Goal: Find specific page/section: Find specific page/section

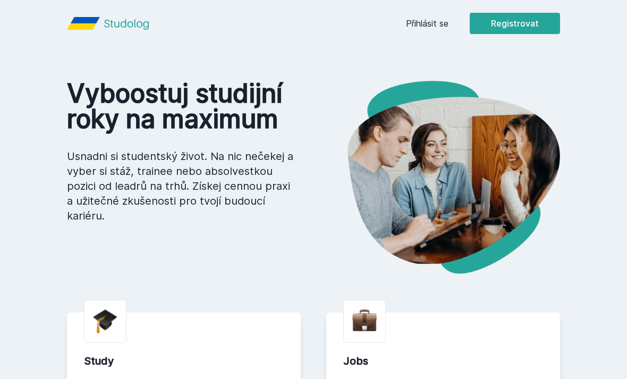
click at [438, 21] on link "Přihlásit se" at bounding box center [427, 23] width 43 height 13
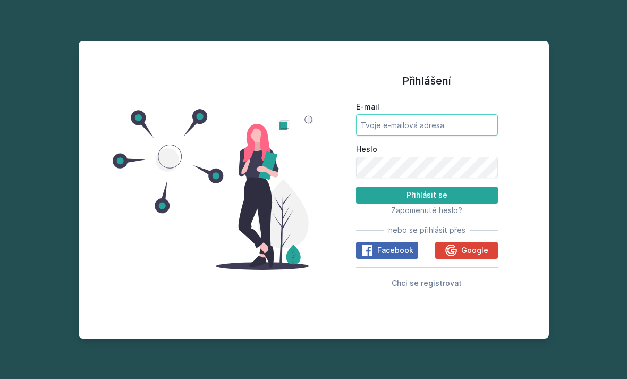
click at [425, 136] on input "E-mail" at bounding box center [427, 124] width 142 height 21
type input "[EMAIL_ADDRESS][DOMAIN_NAME]"
click at [427, 204] on button "Přihlásit se" at bounding box center [427, 195] width 142 height 17
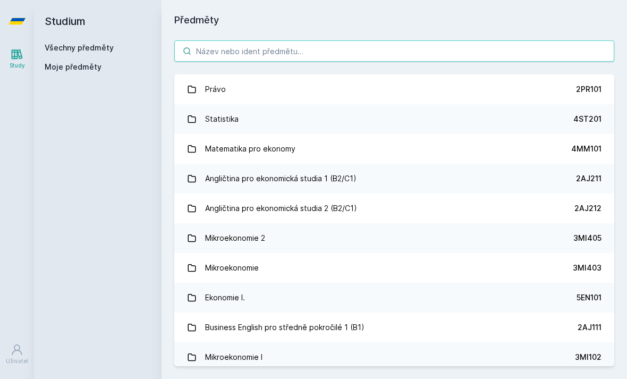
click at [342, 48] on input "search" at bounding box center [394, 50] width 440 height 21
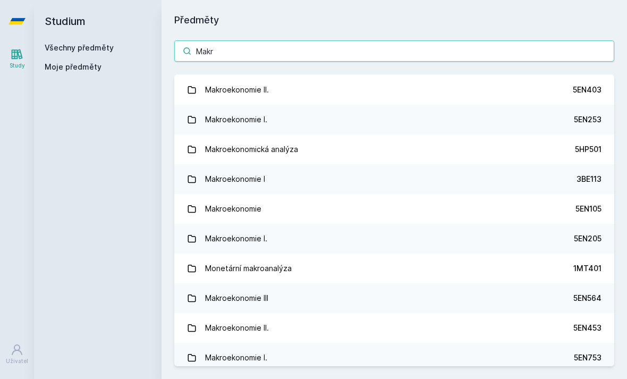
scroll to position [179, 0]
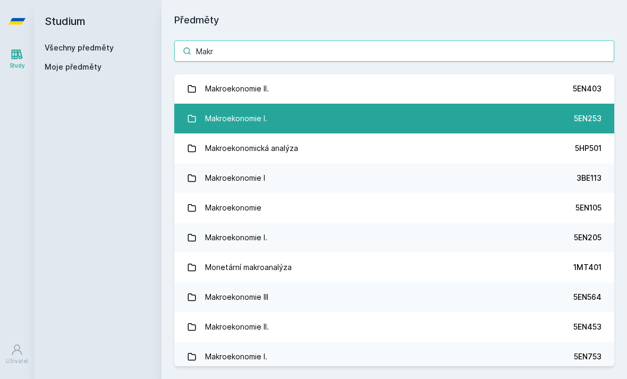
type input "Makr"
click at [536, 113] on link "Makroekonomie I. 5EN253" at bounding box center [394, 119] width 440 height 30
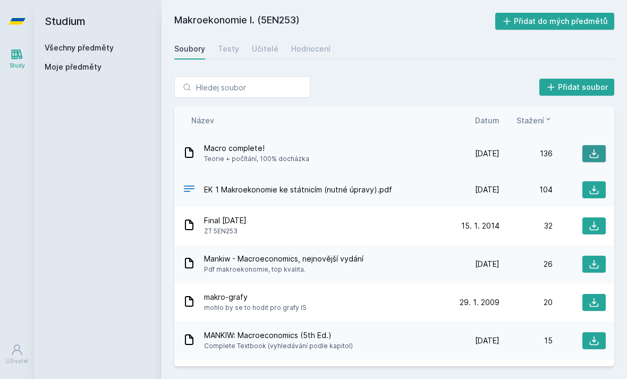
click at [598, 153] on icon at bounding box center [594, 153] width 11 height 11
click at [590, 192] on icon at bounding box center [594, 190] width 9 height 9
